Goal: Task Accomplishment & Management: Complete application form

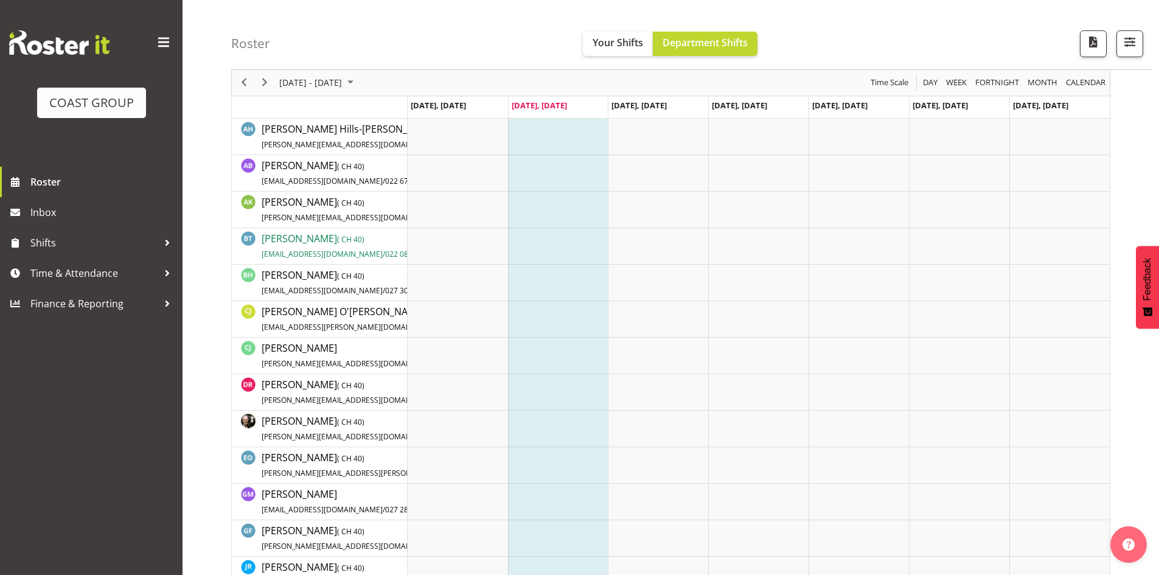
scroll to position [243, 0]
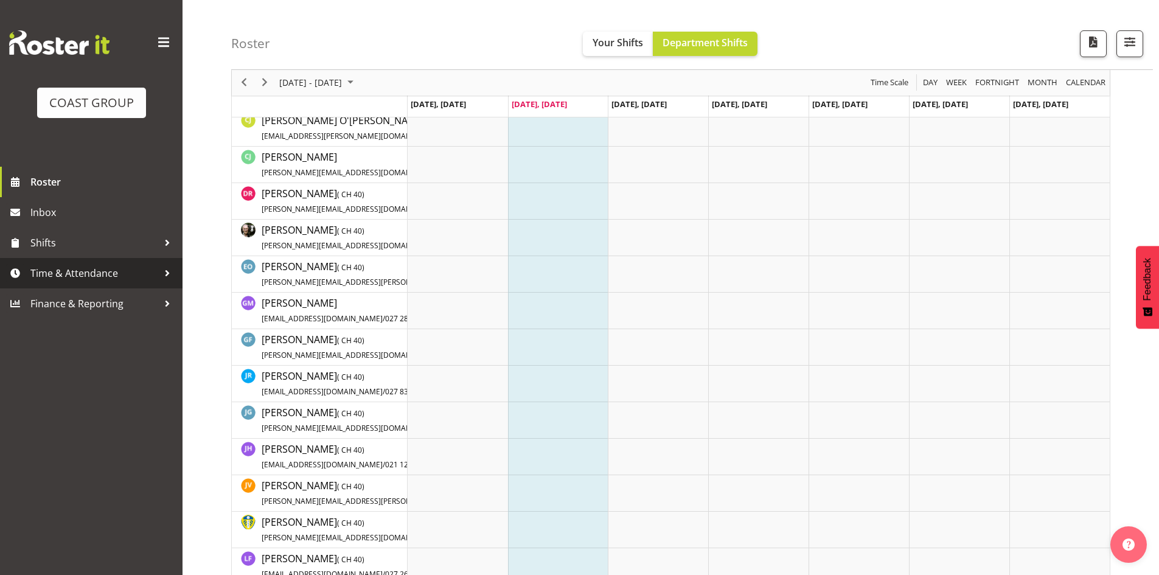
click at [122, 267] on span "Time & Attendance" at bounding box center [94, 273] width 128 height 18
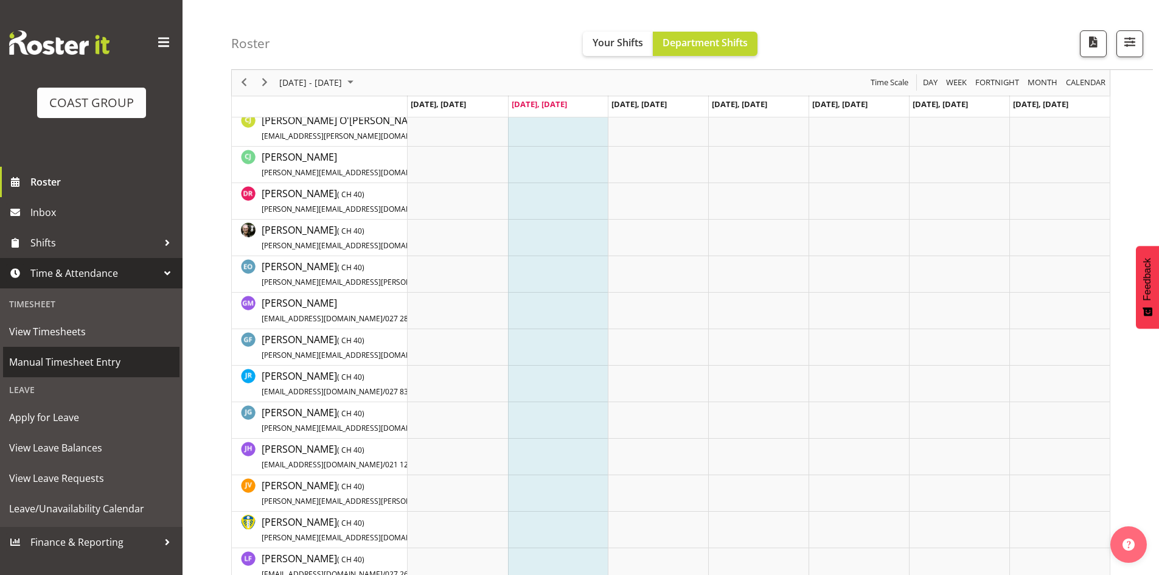
click at [71, 362] on span "Manual Timesheet Entry" at bounding box center [91, 362] width 164 height 18
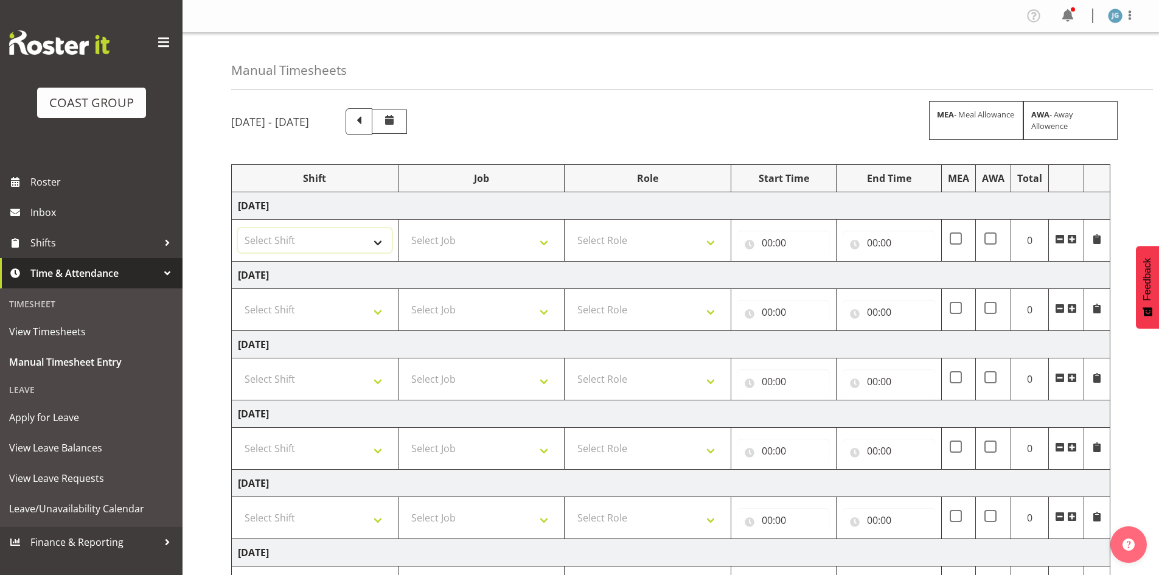
click at [377, 243] on select "Select Shift CHC SIGN ADMIN (LEAVE ALONE, DONT MAKE INACTIVE) DW CHC ARK WORK D…" at bounding box center [315, 240] width 154 height 24
select select "1513"
click at [238, 228] on select "Select Shift CHC SIGN ADMIN (LEAVE ALONE, DONT MAKE INACTIVE) DW CHC ARK WORK D…" at bounding box center [315, 240] width 154 height 24
click at [708, 241] on select "Select Role ACCOUNT MANAGER [PERSON_NAME]" at bounding box center [648, 240] width 154 height 24
select select "216"
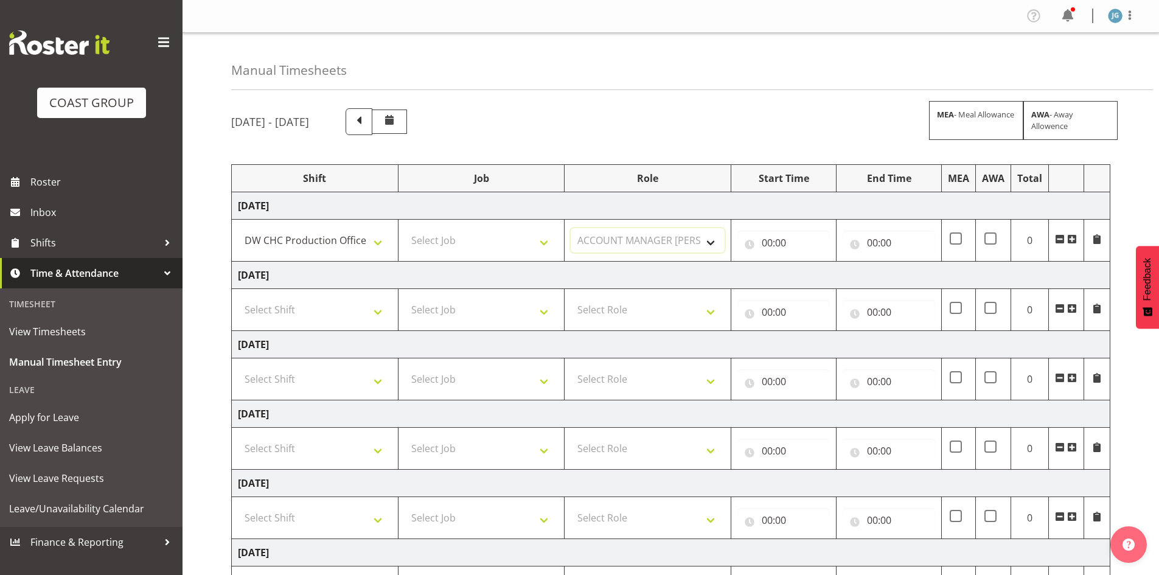
click at [571, 228] on select "Select Role ACCOUNT MANAGER [PERSON_NAME]" at bounding box center [648, 240] width 154 height 24
click at [770, 242] on input "00:00" at bounding box center [784, 243] width 93 height 24
click at [818, 269] on select "00 01 02 03 04 05 06 07 08 09 10 11 12 13 14 15 16 17 18 19 20 21 22 23" at bounding box center [820, 274] width 27 height 24
select select "7"
click at [807, 262] on select "00 01 02 03 04 05 06 07 08 09 10 11 12 13 14 15 16 17 18 19 20 21 22 23" at bounding box center [820, 274] width 27 height 24
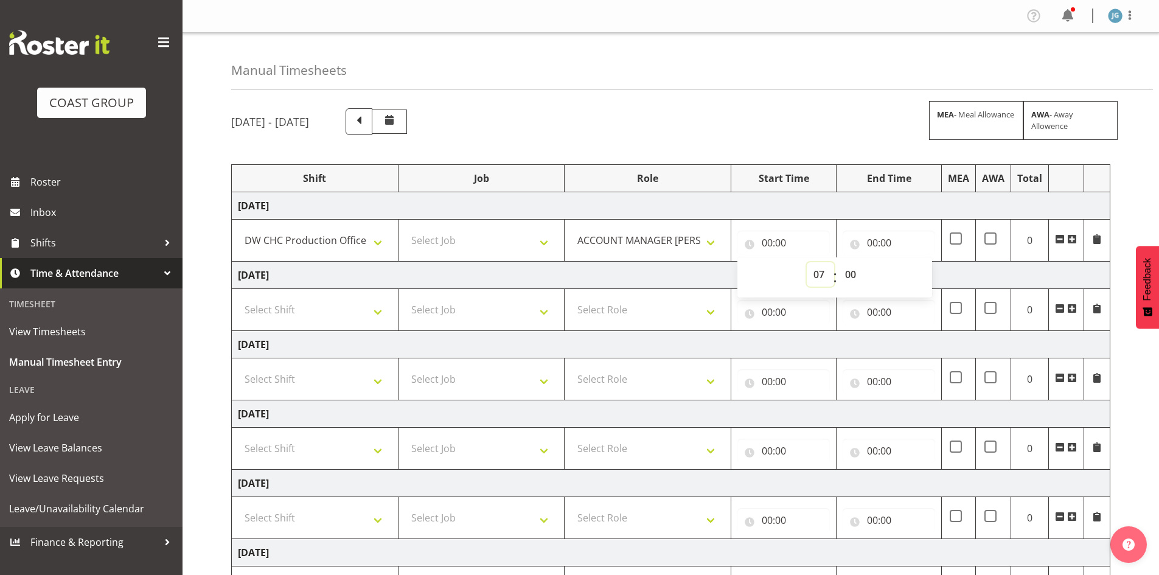
type input "07:00"
click at [850, 272] on select "00 01 02 03 04 05 06 07 08 09 10 11 12 13 14 15 16 17 18 19 20 21 22 23 24 25 2…" at bounding box center [852, 274] width 27 height 24
select select "30"
click at [839, 262] on select "00 01 02 03 04 05 06 07 08 09 10 11 12 13 14 15 16 17 18 19 20 21 22 23 24 25 2…" at bounding box center [852, 274] width 27 height 24
type input "07:30"
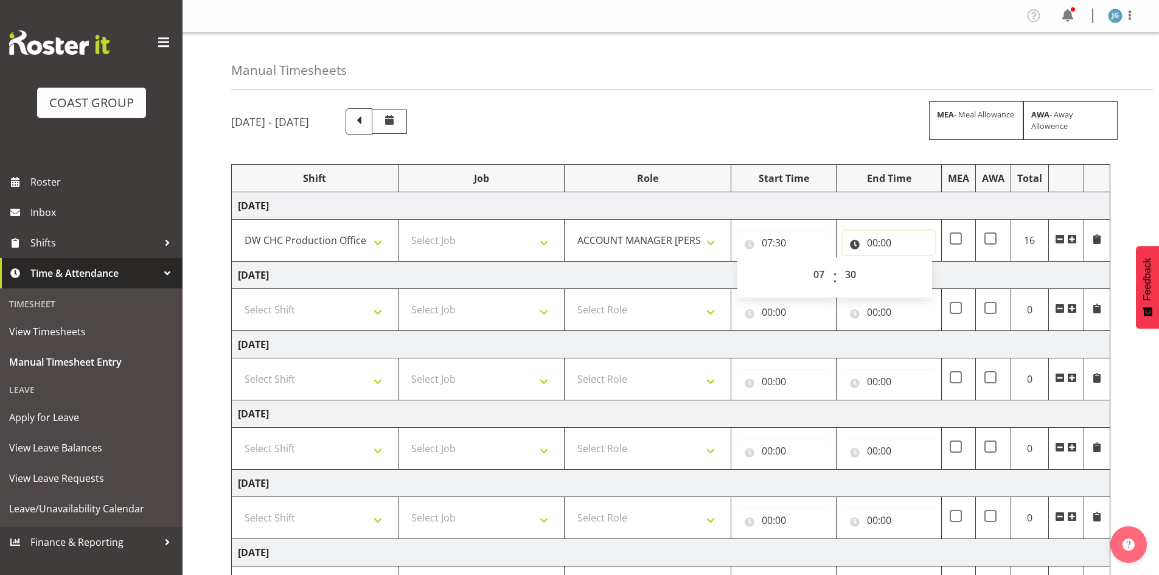
click at [876, 240] on input "00:00" at bounding box center [889, 243] width 93 height 24
click at [920, 273] on select "00 01 02 03 04 05 06 07 08 09 10 11 12 13 14 15 16 17 18 19 20 21 22 23" at bounding box center [925, 274] width 27 height 24
select select "16"
click at [912, 262] on select "00 01 02 03 04 05 06 07 08 09 10 11 12 13 14 15 16 17 18 19 20 21 22 23" at bounding box center [925, 274] width 27 height 24
type input "16:00"
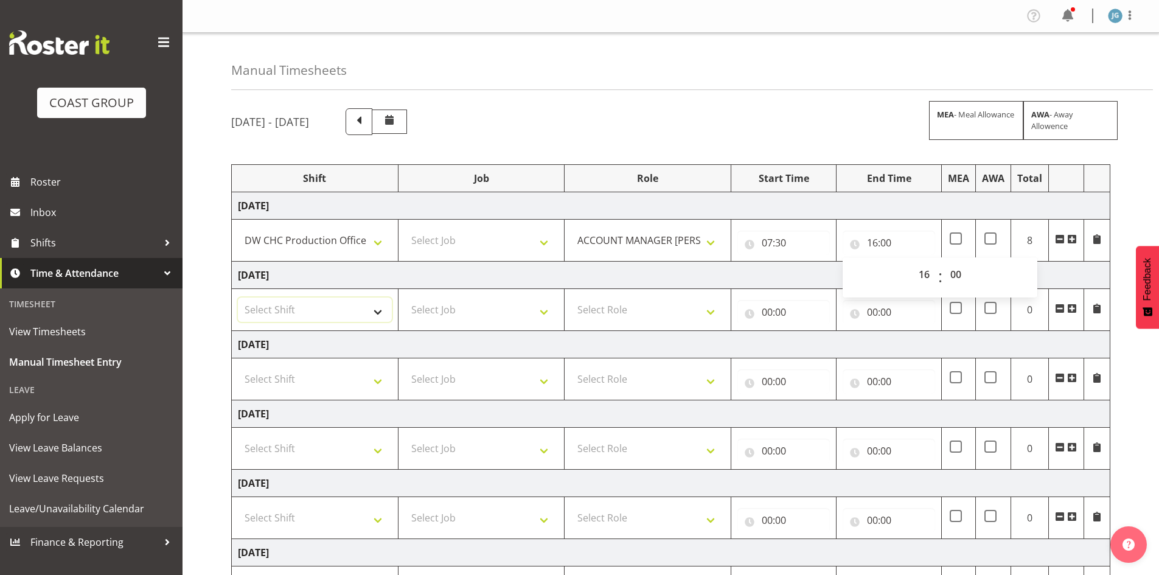
click at [380, 307] on select "Select Shift CHC SIGN ADMIN (LEAVE ALONE, DONT MAKE INACTIVE) DW CHC ARK WORK D…" at bounding box center [315, 310] width 154 height 24
select select "1513"
click at [238, 298] on select "Select Shift CHC SIGN ADMIN (LEAVE ALONE, DONT MAKE INACTIVE) DW CHC ARK WORK D…" at bounding box center [315, 310] width 154 height 24
click at [710, 310] on select "Select Role ACCOUNT MANAGER [PERSON_NAME]" at bounding box center [648, 310] width 154 height 24
select select "216"
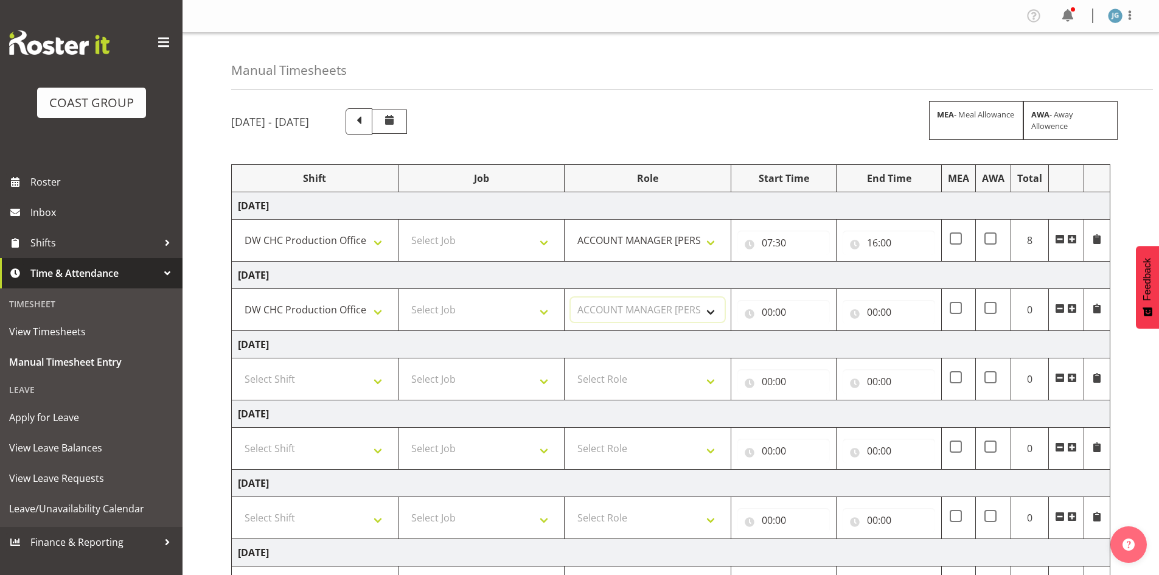
click at [571, 298] on select "Select Role ACCOUNT MANAGER [PERSON_NAME]" at bounding box center [648, 310] width 154 height 24
click at [770, 308] on input "00:00" at bounding box center [784, 312] width 93 height 24
click at [814, 341] on select "00 01 02 03 04 05 06 07 08 09 10 11 12 13 14 15 16 17 18 19 20 21 22 23" at bounding box center [820, 344] width 27 height 24
select select "7"
click at [807, 332] on select "00 01 02 03 04 05 06 07 08 09 10 11 12 13 14 15 16 17 18 19 20 21 22 23" at bounding box center [820, 344] width 27 height 24
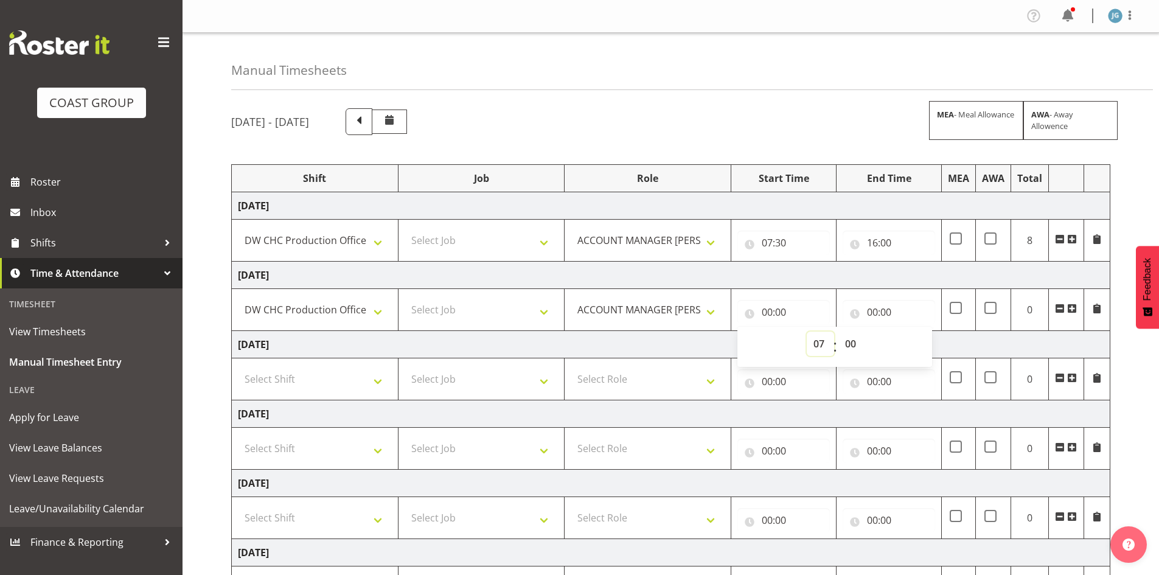
type input "07:00"
click at [847, 341] on select "00 01 02 03 04 05 06 07 08 09 10 11 12 13 14 15 16 17 18 19 20 21 22 23 24 25 2…" at bounding box center [852, 344] width 27 height 24
select select "30"
click at [839, 332] on select "00 01 02 03 04 05 06 07 08 09 10 11 12 13 14 15 16 17 18 19 20 21 22 23 24 25 2…" at bounding box center [852, 344] width 27 height 24
type input "07:30"
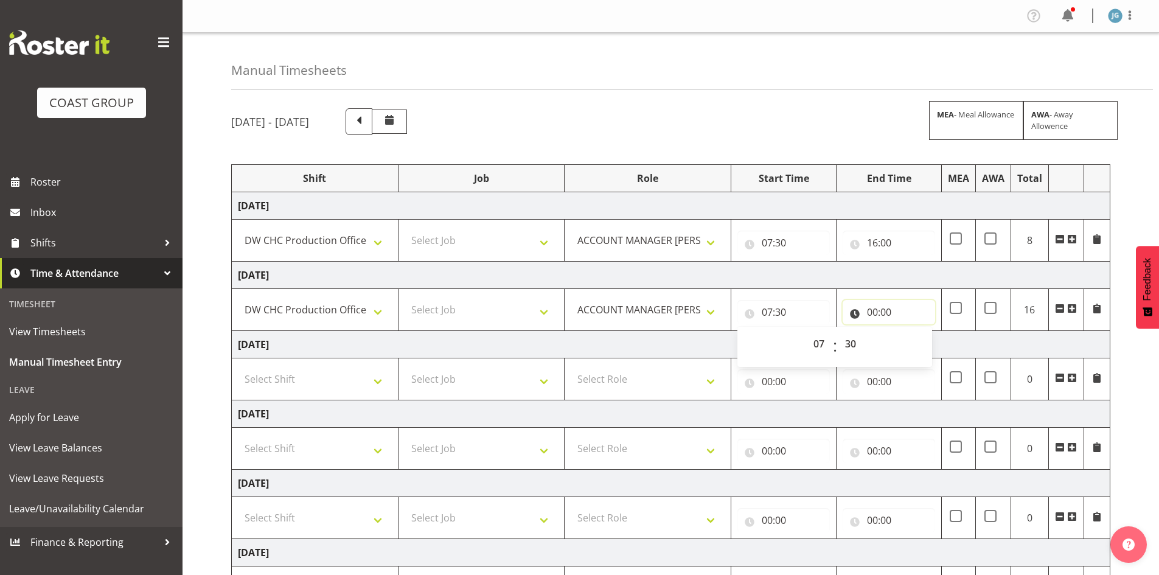
click at [871, 309] on input "00:00" at bounding box center [889, 312] width 93 height 24
click at [922, 341] on select "00 01 02 03 04 05 06 07 08 09 10 11 12 13 14 15 16 17 18 19 20 21 22 23" at bounding box center [925, 344] width 27 height 24
select select "16"
click at [912, 332] on select "00 01 02 03 04 05 06 07 08 09 10 11 12 13 14 15 16 17 18 19 20 21 22 23" at bounding box center [925, 344] width 27 height 24
type input "16:00"
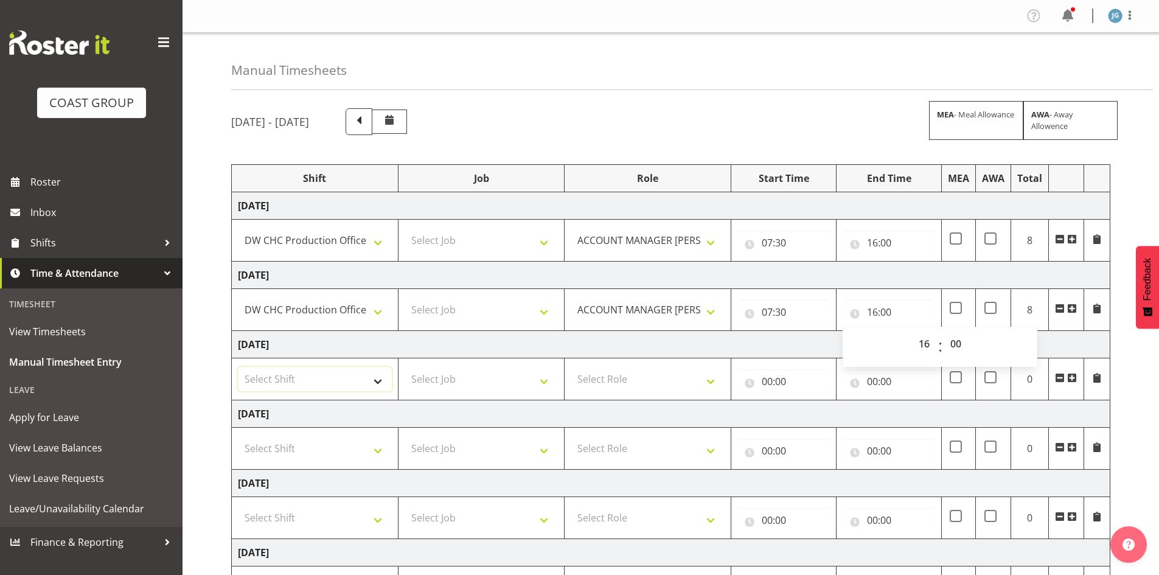
click at [379, 379] on select "Select Shift CHC SIGN ADMIN (LEAVE ALONE, DONT MAKE INACTIVE) DW CHC ARK WORK D…" at bounding box center [315, 379] width 154 height 24
select select "1513"
click at [238, 367] on select "Select Shift CHC SIGN ADMIN (LEAVE ALONE, DONT MAKE INACTIVE) DW CHC ARK WORK D…" at bounding box center [315, 379] width 154 height 24
click at [709, 379] on select "Select Role ACCOUNT MANAGER [PERSON_NAME]" at bounding box center [648, 379] width 154 height 24
select select "216"
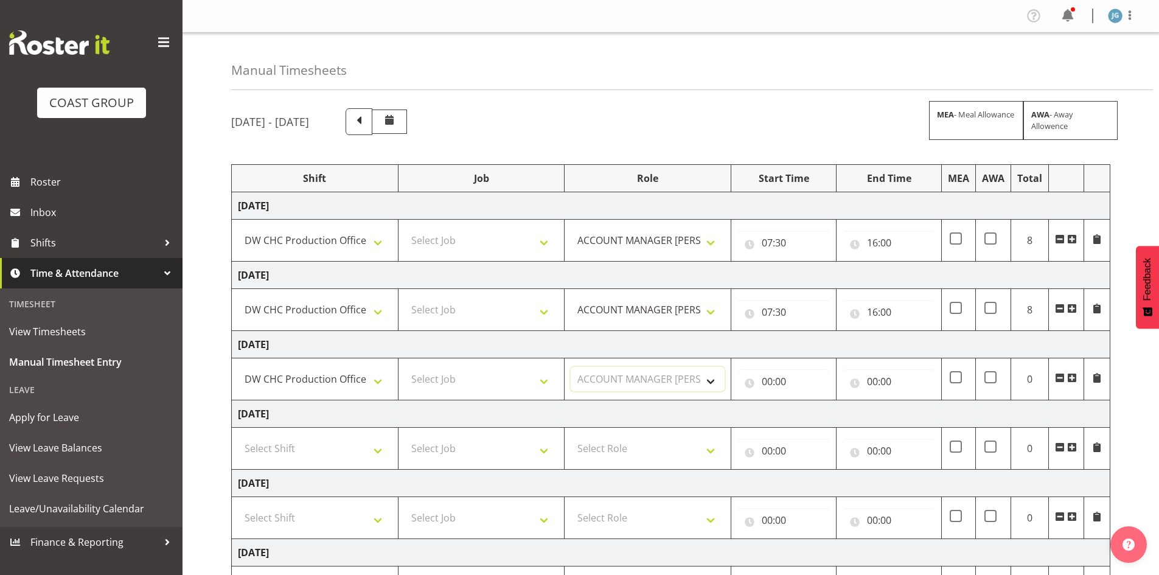
click at [571, 367] on select "Select Role ACCOUNT MANAGER [PERSON_NAME]" at bounding box center [648, 379] width 154 height 24
click at [770, 379] on input "00:00" at bounding box center [784, 381] width 93 height 24
click at [817, 411] on select "00 01 02 03 04 05 06 07 08 09 10 11 12 13 14 15 16 17 18 19 20 21 22 23" at bounding box center [820, 413] width 27 height 24
select select "7"
click at [807, 401] on select "00 01 02 03 04 05 06 07 08 09 10 11 12 13 14 15 16 17 18 19 20 21 22 23" at bounding box center [820, 413] width 27 height 24
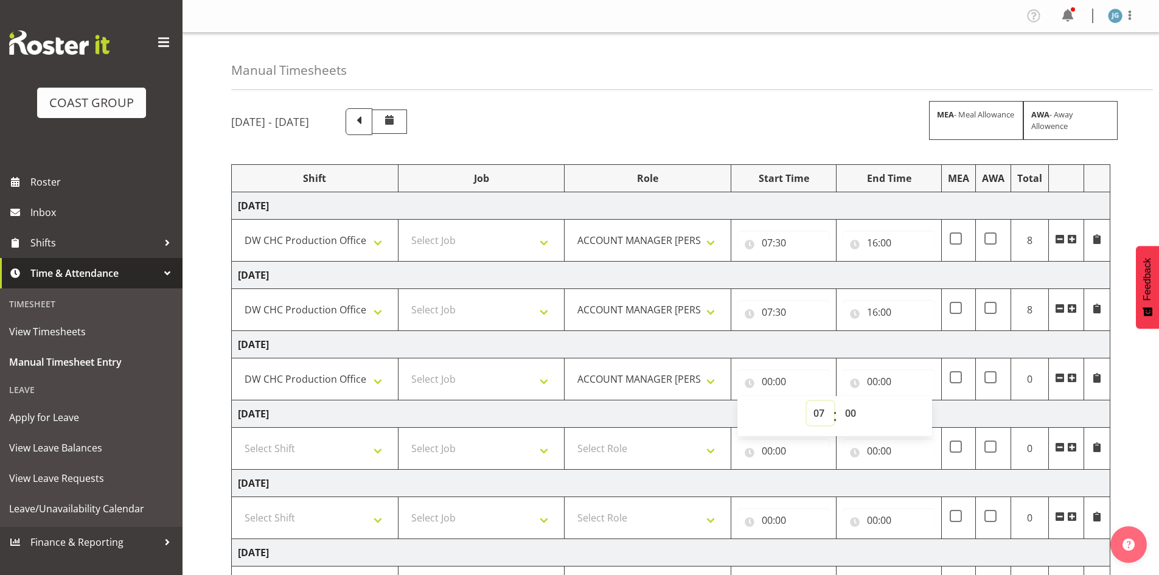
type input "07:00"
click at [853, 410] on select "00 01 02 03 04 05 06 07 08 09 10 11 12 13 14 15 16 17 18 19 20 21 22 23 24 25 2…" at bounding box center [852, 413] width 27 height 24
select select "30"
click at [839, 401] on select "00 01 02 03 04 05 06 07 08 09 10 11 12 13 14 15 16 17 18 19 20 21 22 23 24 25 2…" at bounding box center [852, 413] width 27 height 24
type input "07:30"
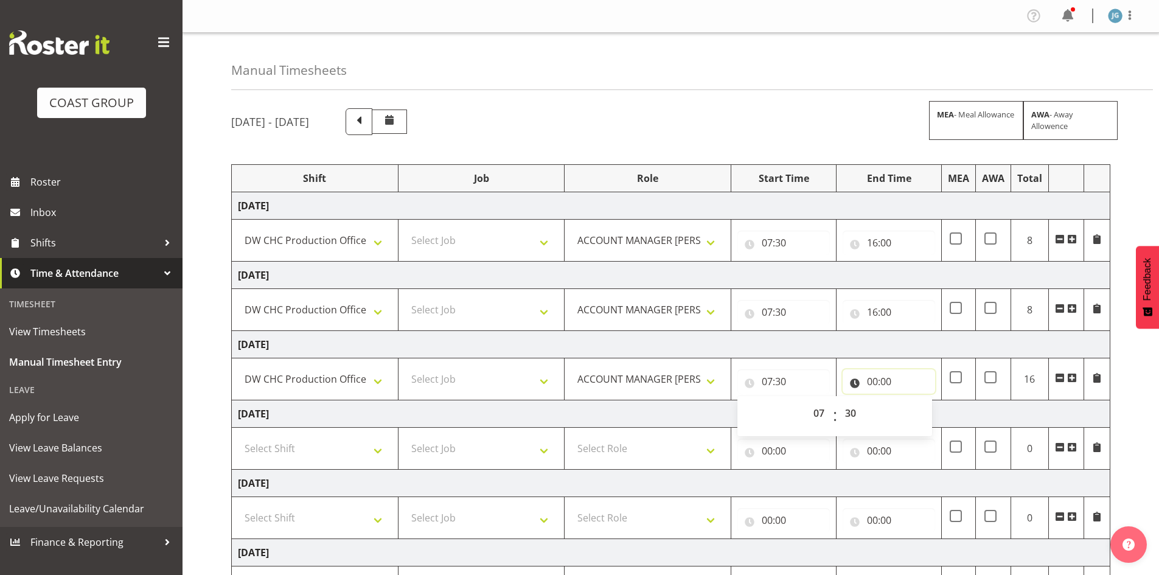
click at [874, 384] on input "00:00" at bounding box center [889, 381] width 93 height 24
click at [920, 408] on select "00 01 02 03 04 05 06 07 08 09 10 11 12 13 14 15 16 17 18 19 20 21 22 23" at bounding box center [925, 413] width 27 height 24
select select "16"
click at [912, 401] on select "00 01 02 03 04 05 06 07 08 09 10 11 12 13 14 15 16 17 18 19 20 21 22 23" at bounding box center [925, 413] width 27 height 24
type input "16:00"
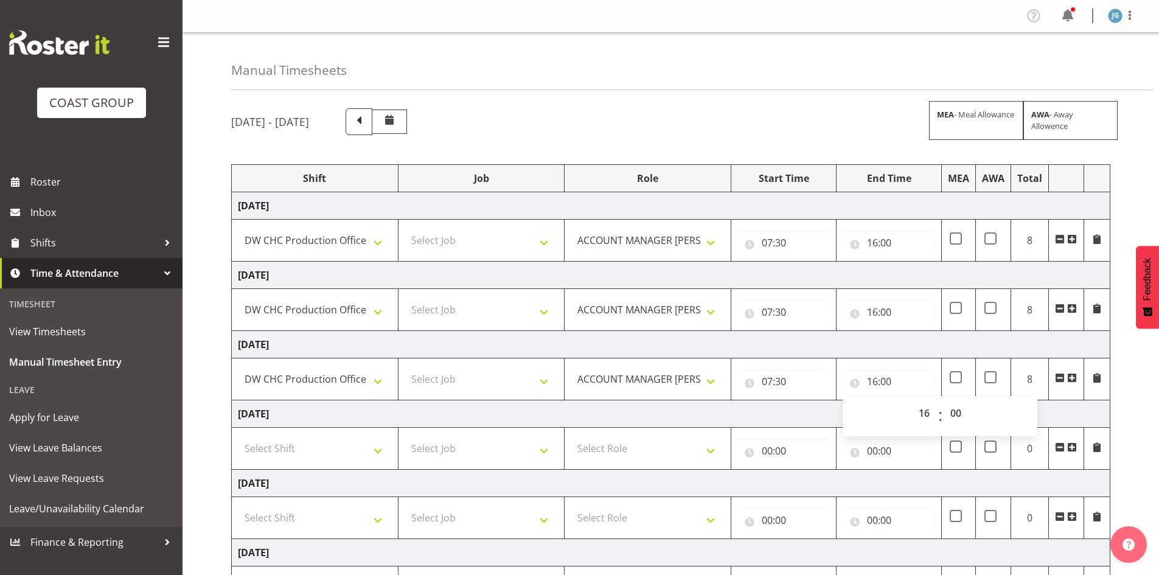
click at [787, 131] on div "[DATE] - [DATE] MEA - Meal Allowance AWA - Away Allowence" at bounding box center [670, 121] width 879 height 27
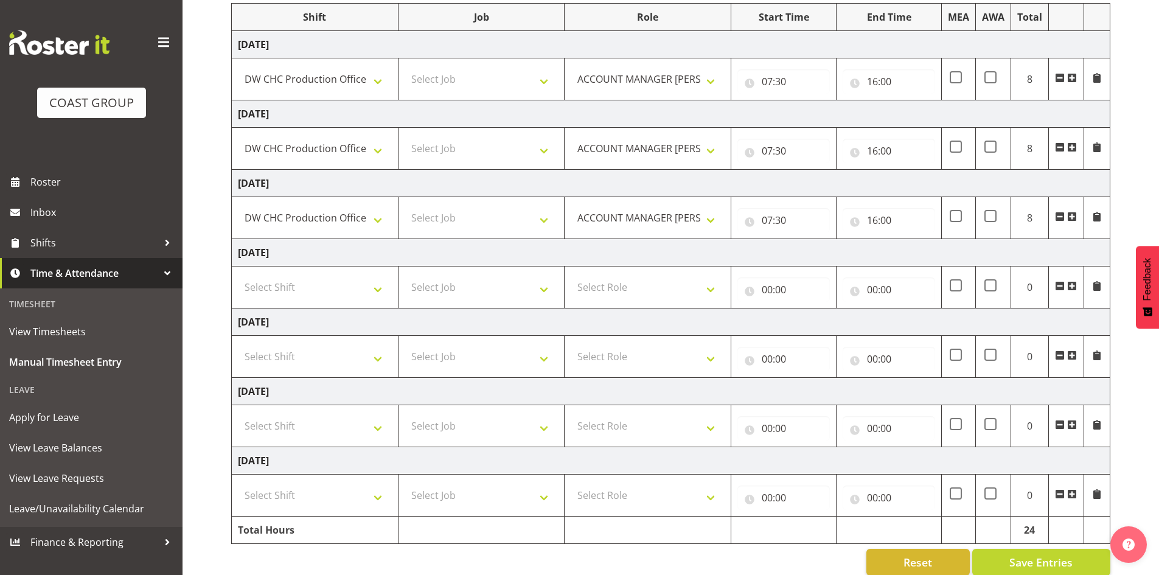
scroll to position [180, 0]
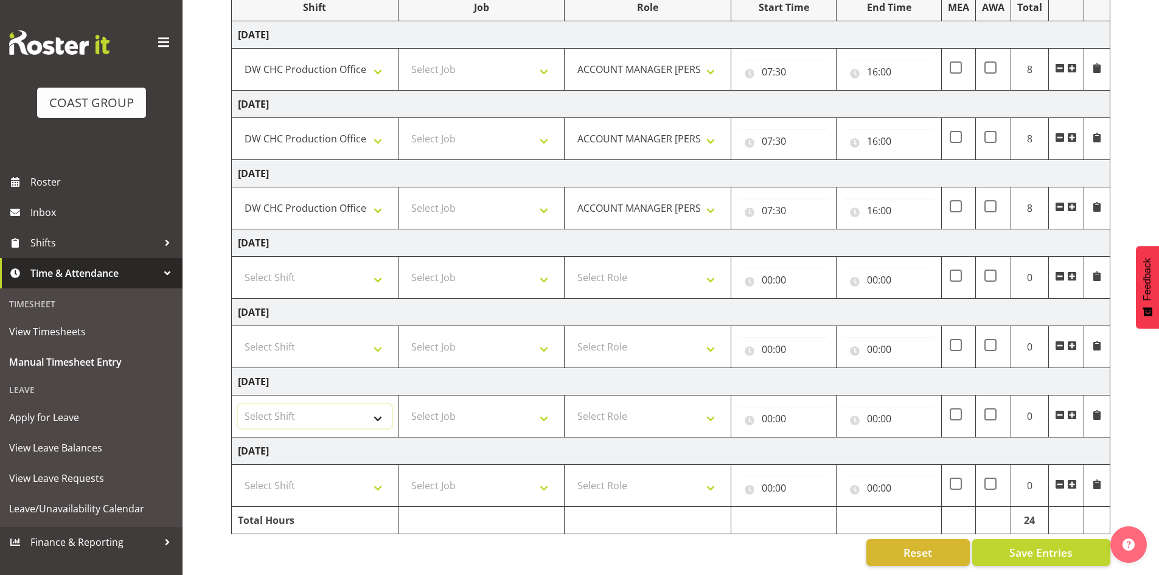
click at [380, 407] on select "Select Shift CHC SIGN ADMIN (LEAVE ALONE, DONT MAKE INACTIVE) DW CHC ARK WORK D…" at bounding box center [315, 416] width 154 height 24
select select "1513"
click at [238, 404] on select "Select Shift CHC SIGN ADMIN (LEAVE ALONE, DONT MAKE INACTIVE) DW CHC ARK WORK D…" at bounding box center [315, 416] width 154 height 24
click at [717, 405] on select "Select Role ACCOUNT MANAGER [PERSON_NAME]" at bounding box center [648, 416] width 154 height 24
select select "216"
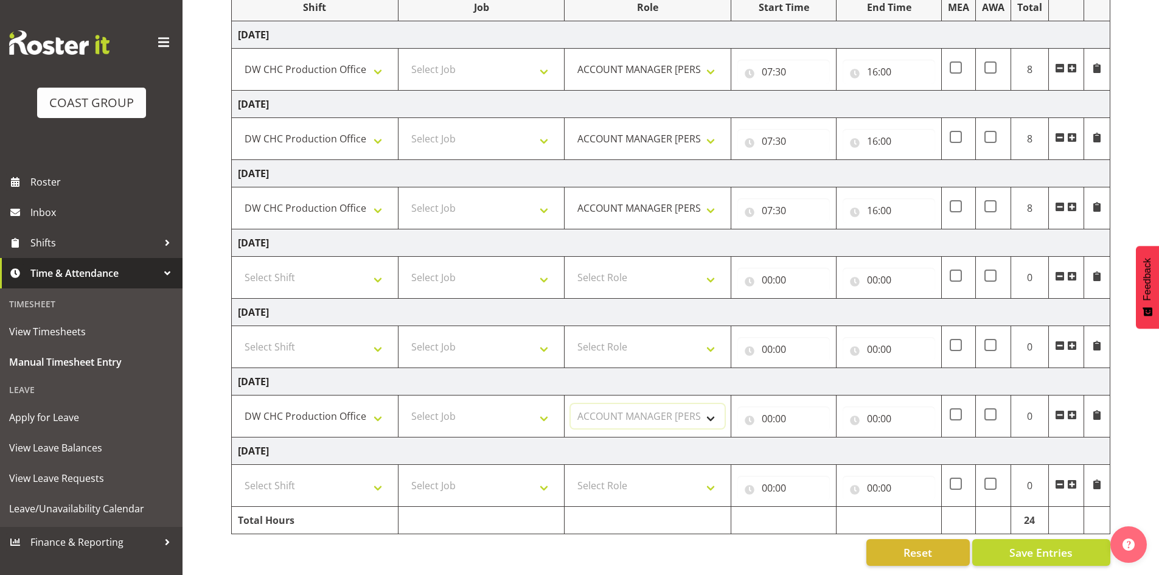
click at [571, 404] on select "Select Role ACCOUNT MANAGER [PERSON_NAME]" at bounding box center [648, 416] width 154 height 24
click at [766, 407] on input "00:00" at bounding box center [784, 419] width 93 height 24
click at [816, 438] on select "00 01 02 03 04 05 06 07 08 09 10 11 12 13 14 15 16 17 18 19 20 21 22 23" at bounding box center [820, 450] width 27 height 24
select select "7"
click at [807, 438] on select "00 01 02 03 04 05 06 07 08 09 10 11 12 13 14 15 16 17 18 19 20 21 22 23" at bounding box center [820, 450] width 27 height 24
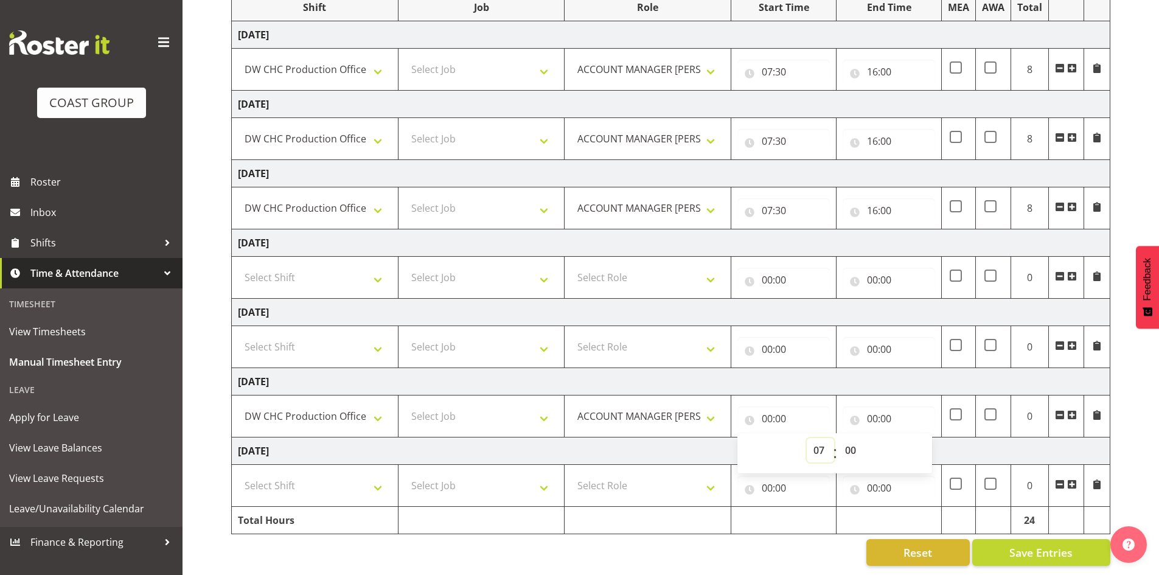
type input "07:00"
click at [849, 441] on select "00 01 02 03 04 05 06 07 08 09 10 11 12 13 14 15 16 17 18 19 20 21 22 23 24 25 2…" at bounding box center [852, 450] width 27 height 24
select select "30"
click at [839, 438] on select "00 01 02 03 04 05 06 07 08 09 10 11 12 13 14 15 16 17 18 19 20 21 22 23 24 25 2…" at bounding box center [852, 450] width 27 height 24
type input "07:30"
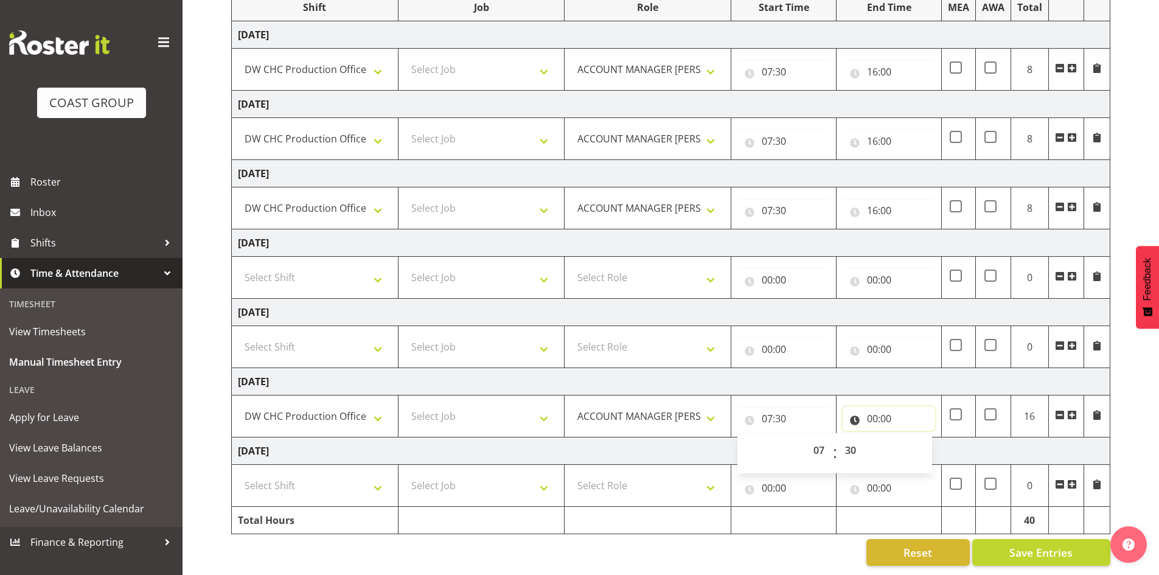
click at [872, 407] on input "00:00" at bounding box center [889, 419] width 93 height 24
click at [922, 440] on select "00 01 02 03 04 05 06 07 08 09 10 11 12 13 14 15 16 17 18 19 20 21 22 23" at bounding box center [925, 450] width 27 height 24
select select "16"
click at [912, 438] on select "00 01 02 03 04 05 06 07 08 09 10 11 12 13 14 15 16 17 18 19 20 21 22 23" at bounding box center [925, 450] width 27 height 24
type input "16:00"
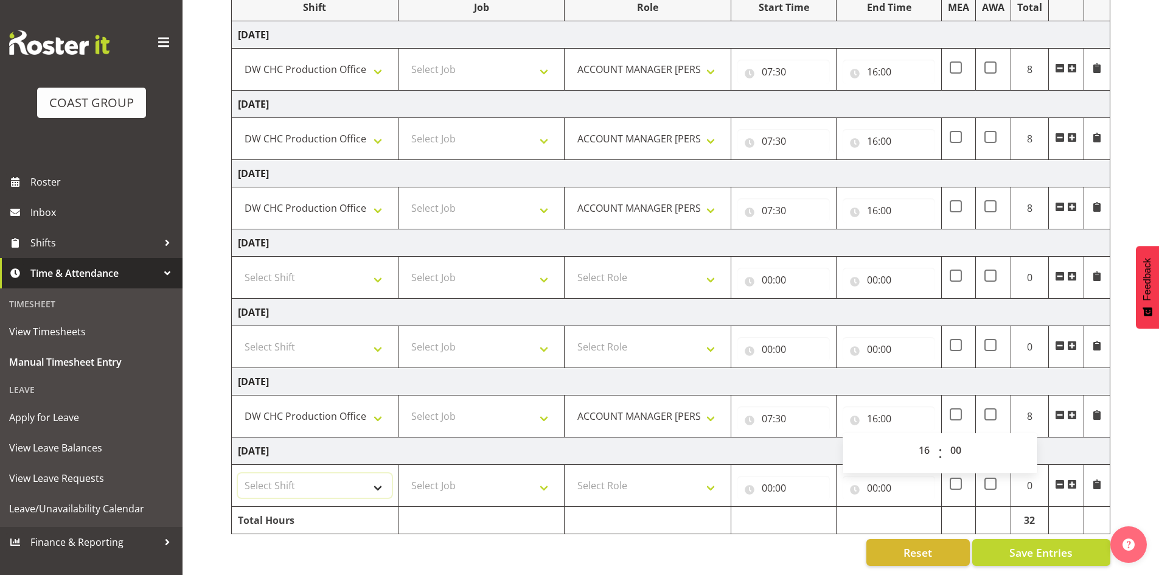
click at [380, 475] on select "Select Shift CHC SIGN ADMIN (LEAVE ALONE, DONT MAKE INACTIVE) DW CHC ARK WORK D…" at bounding box center [315, 485] width 154 height 24
select select "1513"
click at [238, 473] on select "Select Shift CHC SIGN ADMIN (LEAVE ALONE, DONT MAKE INACTIVE) DW CHC ARK WORK D…" at bounding box center [315, 485] width 154 height 24
click at [714, 473] on select "Select Role ACCOUNT MANAGER [PERSON_NAME]" at bounding box center [648, 485] width 154 height 24
select select "216"
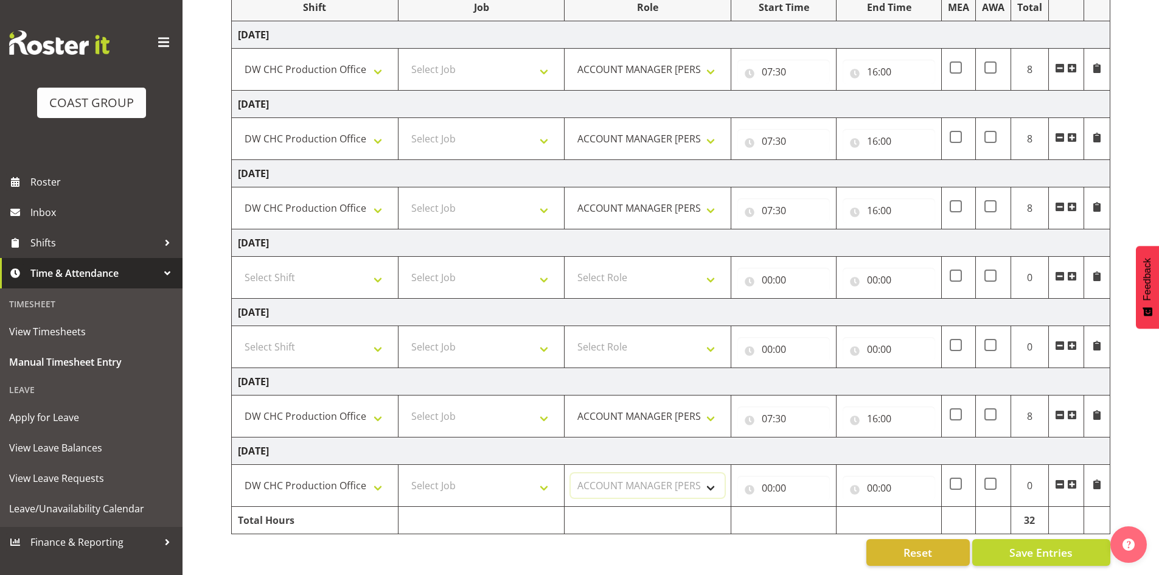
click at [571, 473] on select "Select Role ACCOUNT MANAGER [PERSON_NAME]" at bounding box center [648, 485] width 154 height 24
click at [767, 476] on input "00:00" at bounding box center [784, 488] width 93 height 24
click at [819, 510] on select "00 01 02 03 04 05 06 07 08 09 10 11 12 13 14 15 16 17 18 19 20 21 22 23" at bounding box center [820, 520] width 27 height 24
select select "7"
click at [807, 508] on select "00 01 02 03 04 05 06 07 08 09 10 11 12 13 14 15 16 17 18 19 20 21 22 23" at bounding box center [820, 520] width 27 height 24
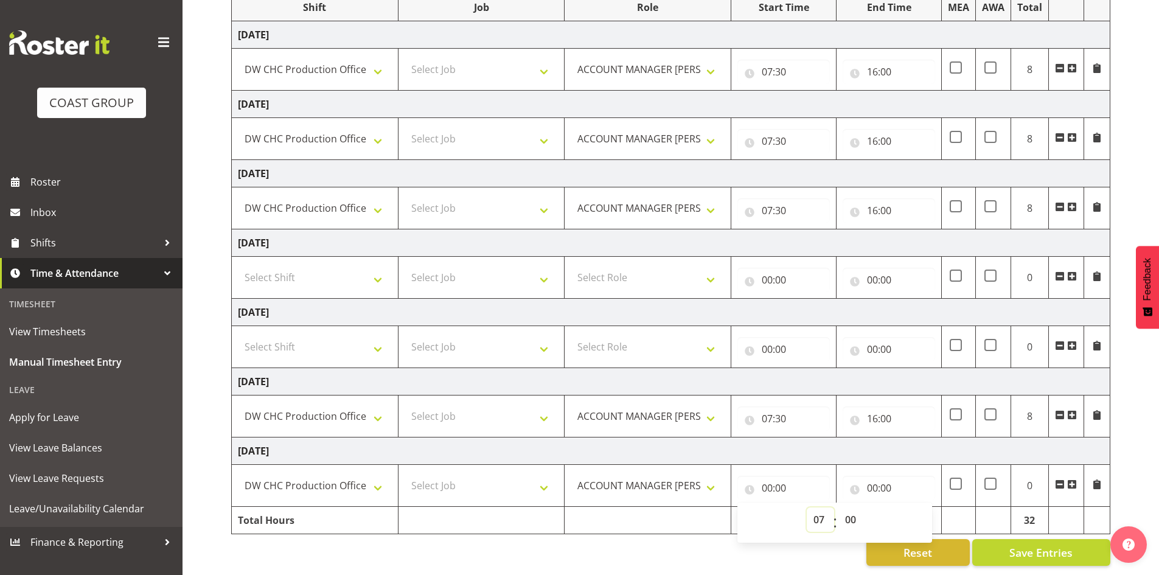
type input "07:00"
click at [850, 509] on select "00 01 02 03 04 05 06 07 08 09 10 11 12 13 14 15 16 17 18 19 20 21 22 23 24 25 2…" at bounding box center [852, 520] width 27 height 24
select select "30"
click at [839, 508] on select "00 01 02 03 04 05 06 07 08 09 10 11 12 13 14 15 16 17 18 19 20 21 22 23 24 25 2…" at bounding box center [852, 520] width 27 height 24
type input "07:30"
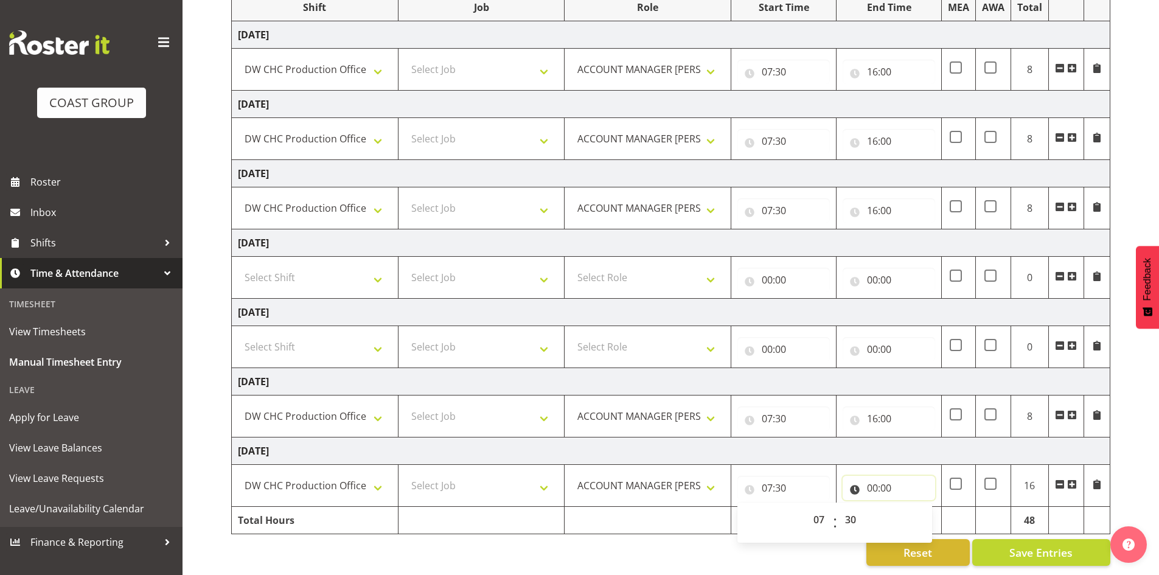
click at [870, 476] on input "00:00" at bounding box center [889, 488] width 93 height 24
click at [923, 508] on select "00 01 02 03 04 05 06 07 08 09 10 11 12 13 14 15 16 17 18 19 20 21 22 23" at bounding box center [925, 520] width 27 height 24
select select "16"
click at [912, 508] on select "00 01 02 03 04 05 06 07 08 09 10 11 12 13 14 15 16 17 18 19 20 21 22 23" at bounding box center [925, 520] width 27 height 24
type input "16:00"
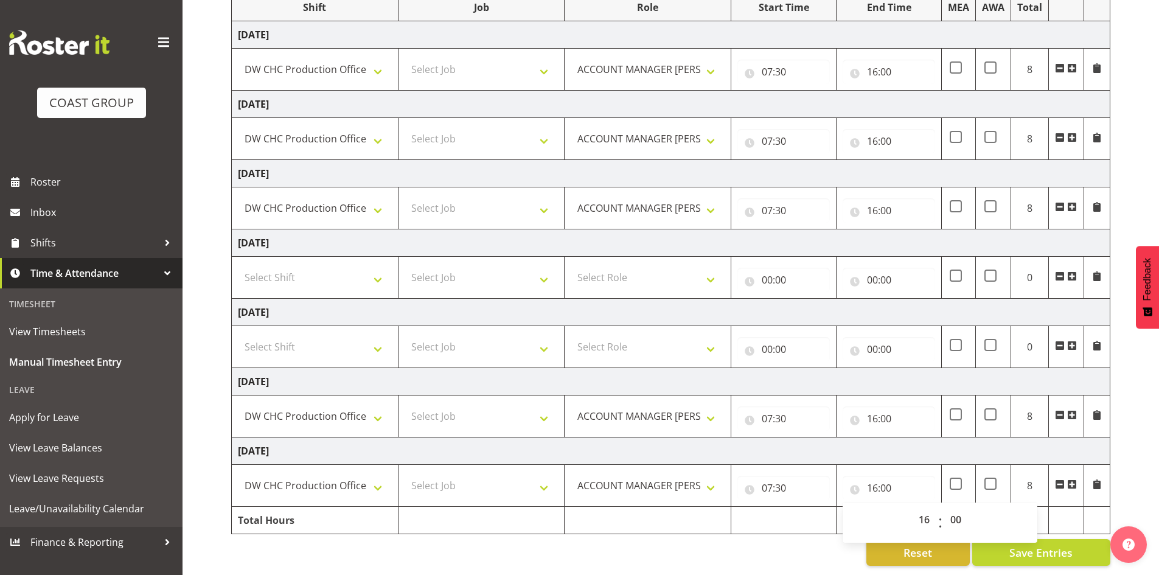
click at [800, 539] on div "Reset Save Entries" at bounding box center [670, 552] width 879 height 27
click at [1016, 545] on span "Save Entries" at bounding box center [1041, 553] width 63 height 16
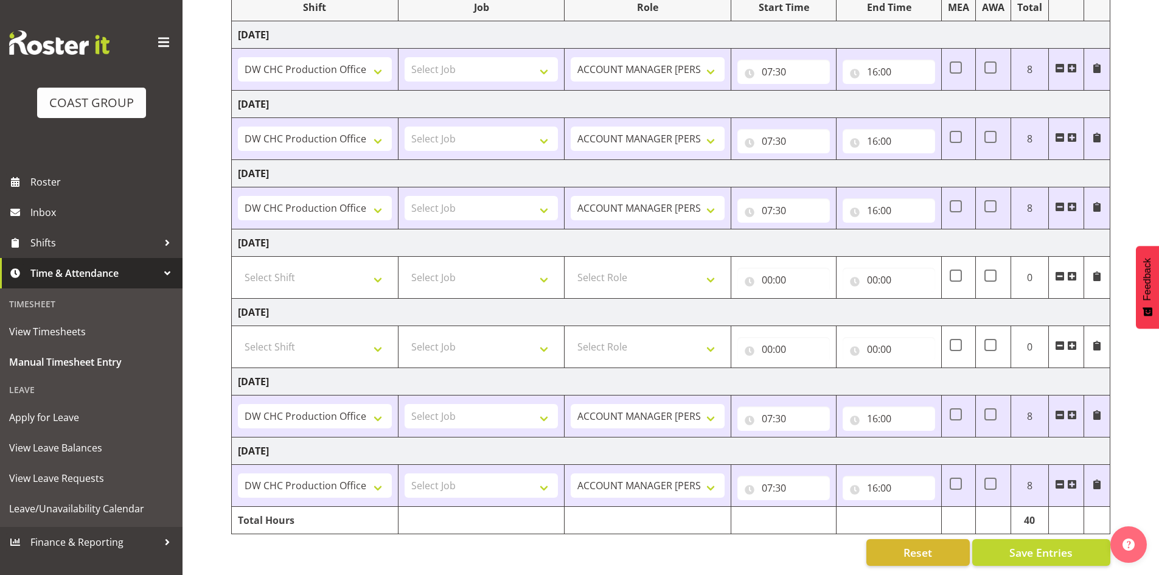
click at [736, 545] on div "Reset Save Entries" at bounding box center [670, 552] width 879 height 27
click at [1063, 545] on span "Save Entries" at bounding box center [1041, 553] width 63 height 16
click at [1058, 545] on span "Save Entries" at bounding box center [1041, 553] width 63 height 16
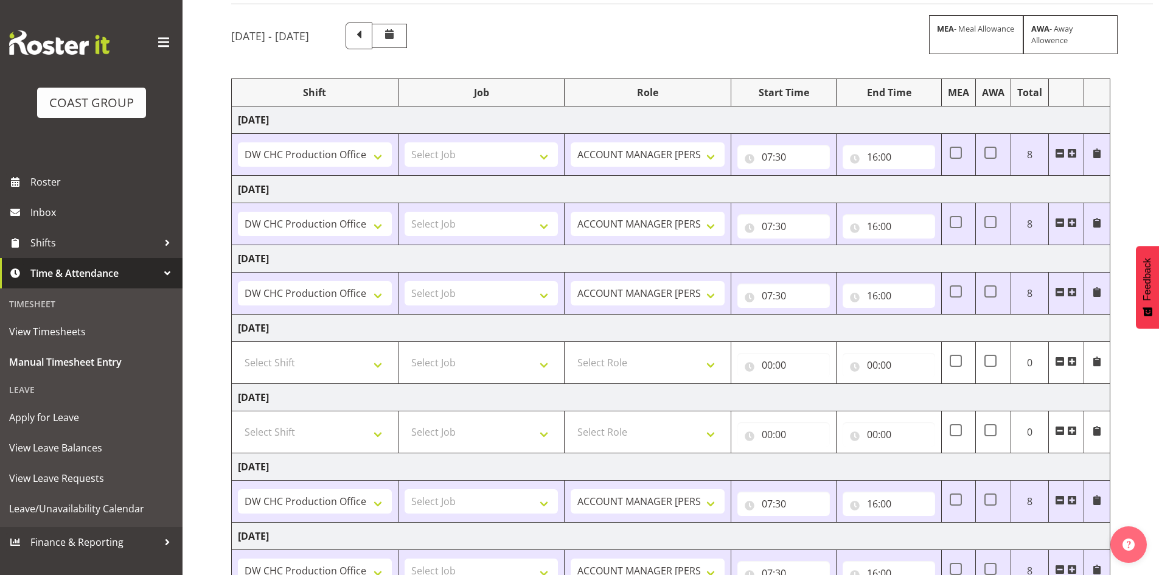
scroll to position [0, 0]
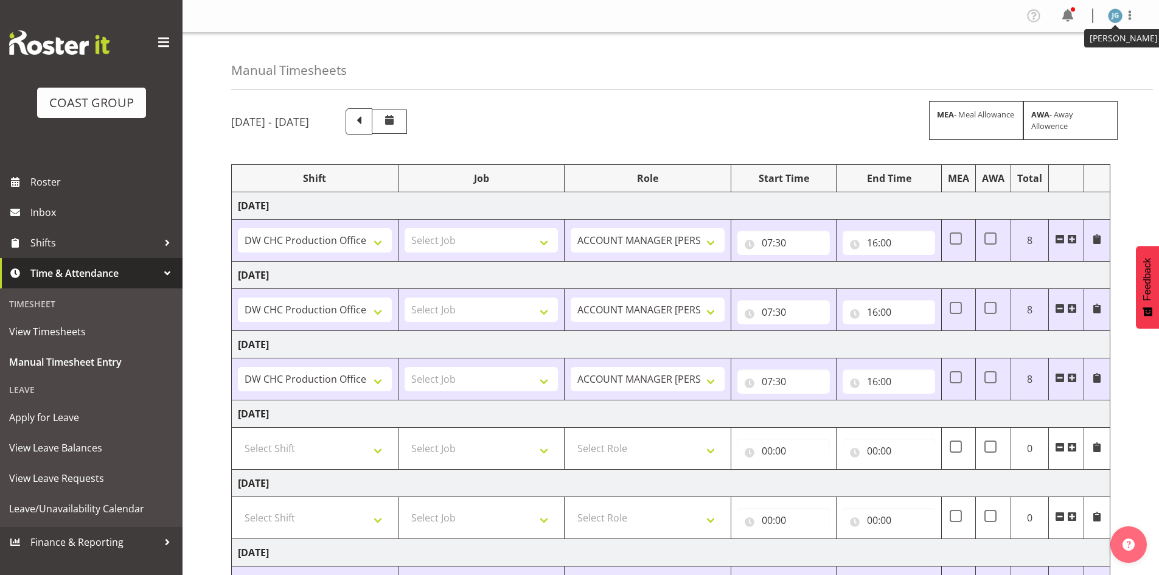
click at [1117, 16] on img at bounding box center [1115, 16] width 15 height 15
click at [1076, 61] on link "Log Out" at bounding box center [1079, 64] width 117 height 22
